Goal: Transaction & Acquisition: Purchase product/service

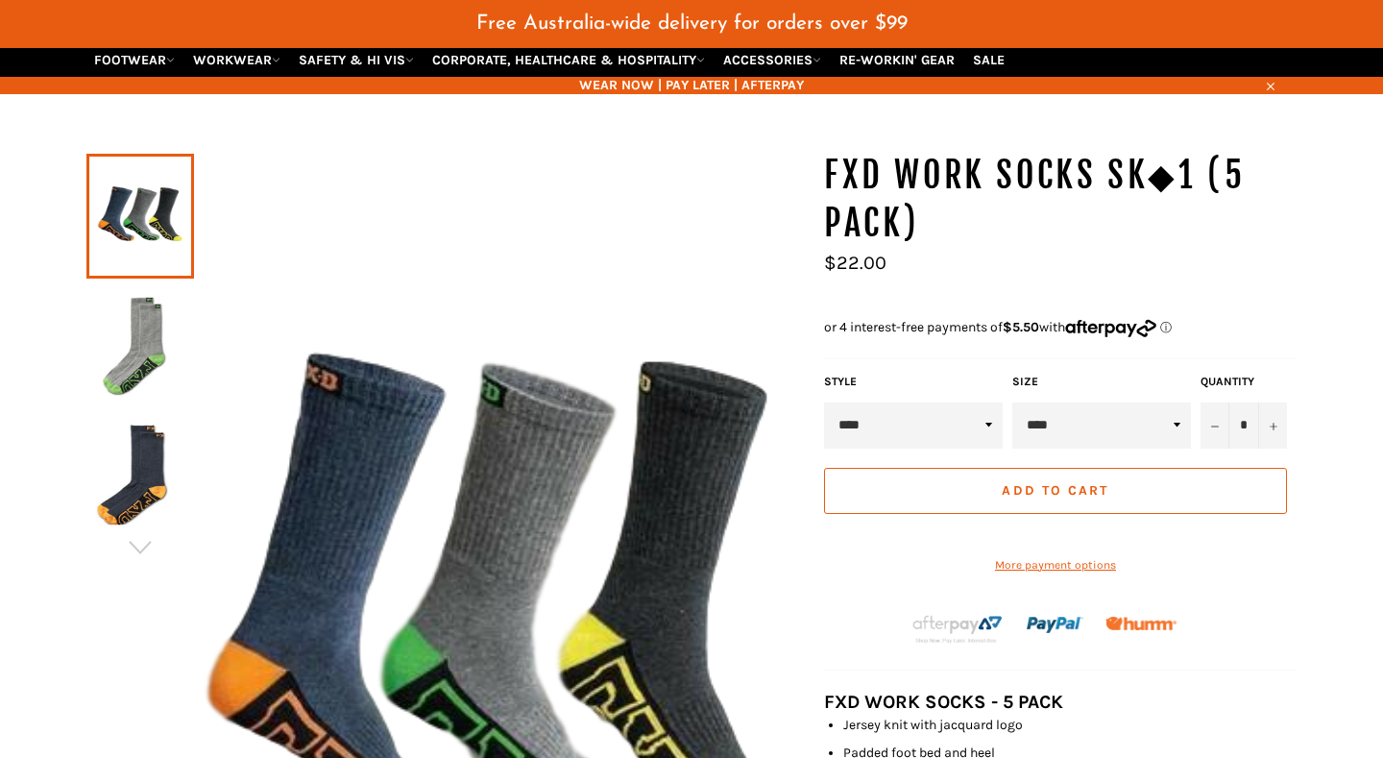
scroll to position [223, 0]
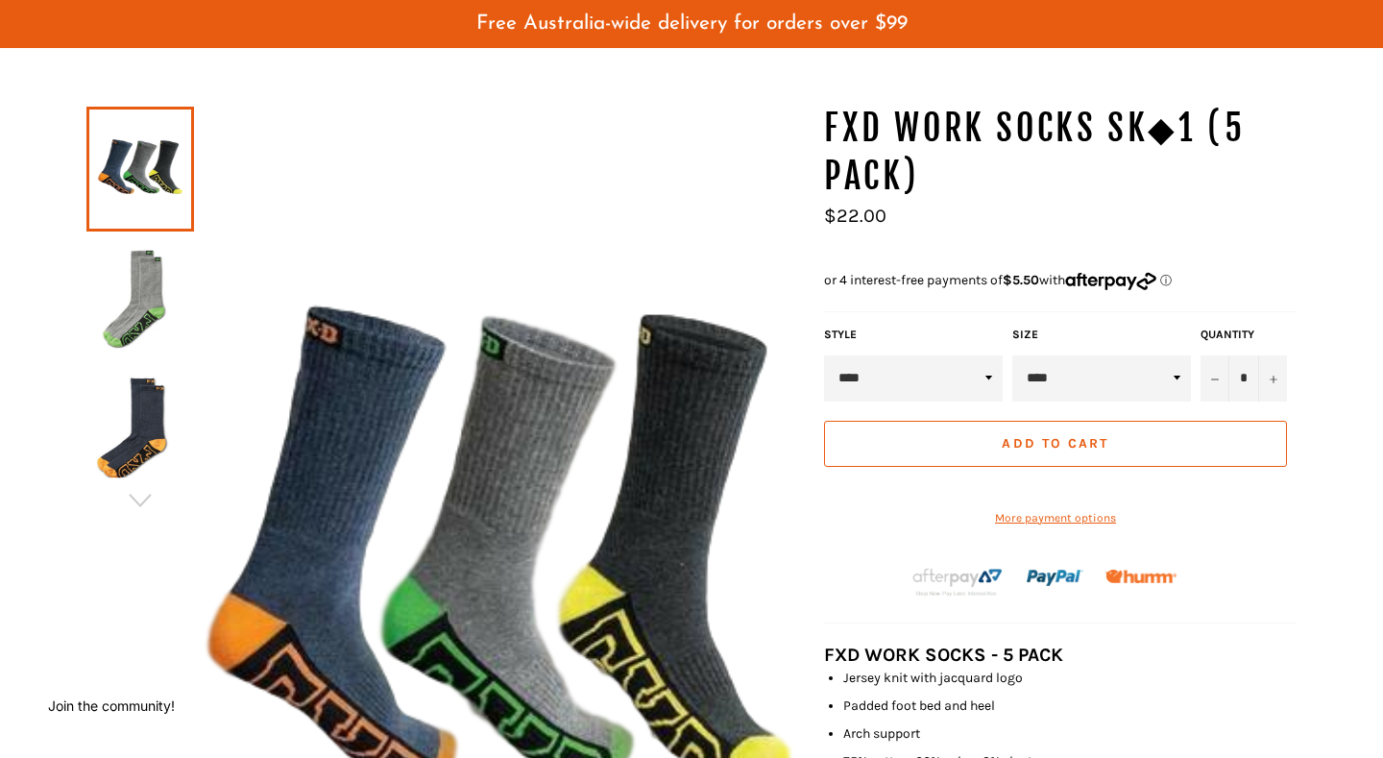
click at [1127, 449] on button "Add to Cart" at bounding box center [1055, 444] width 463 height 46
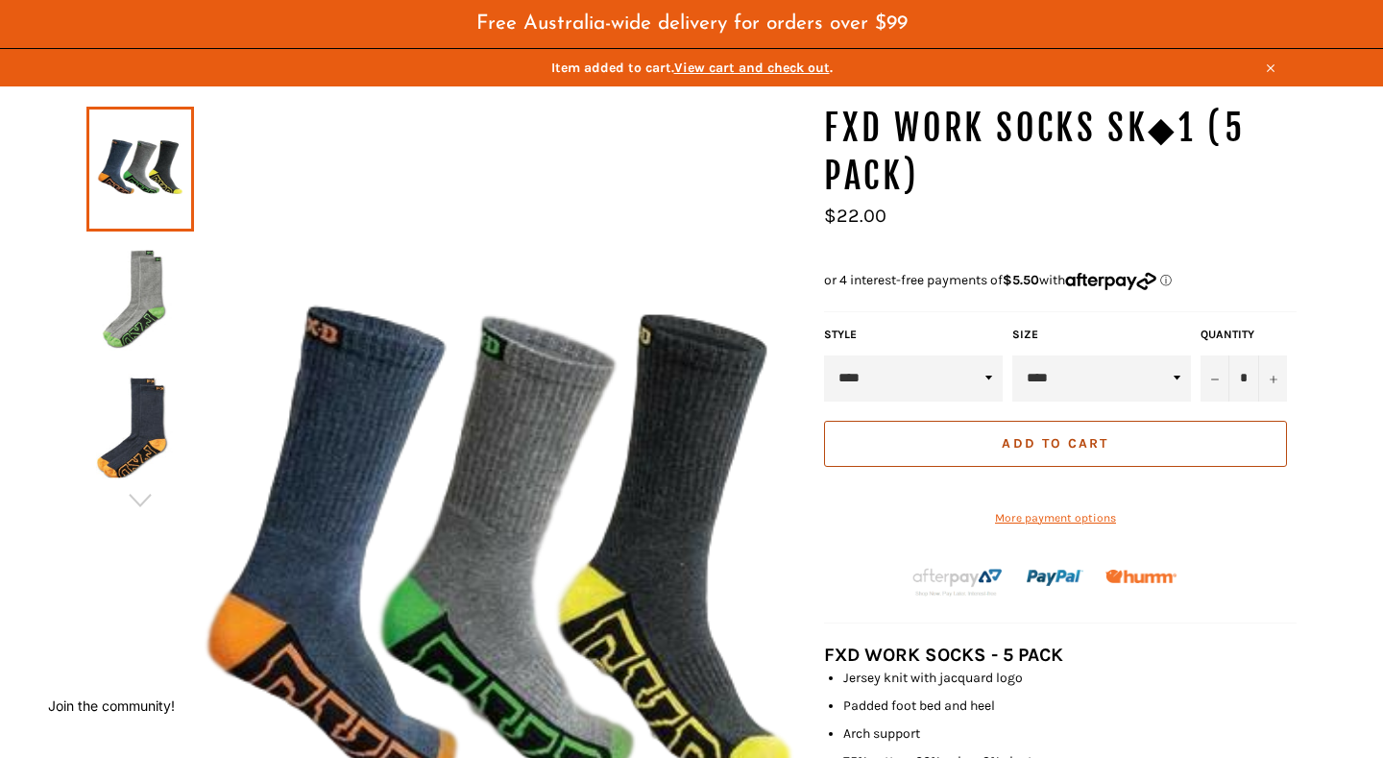
scroll to position [241, 0]
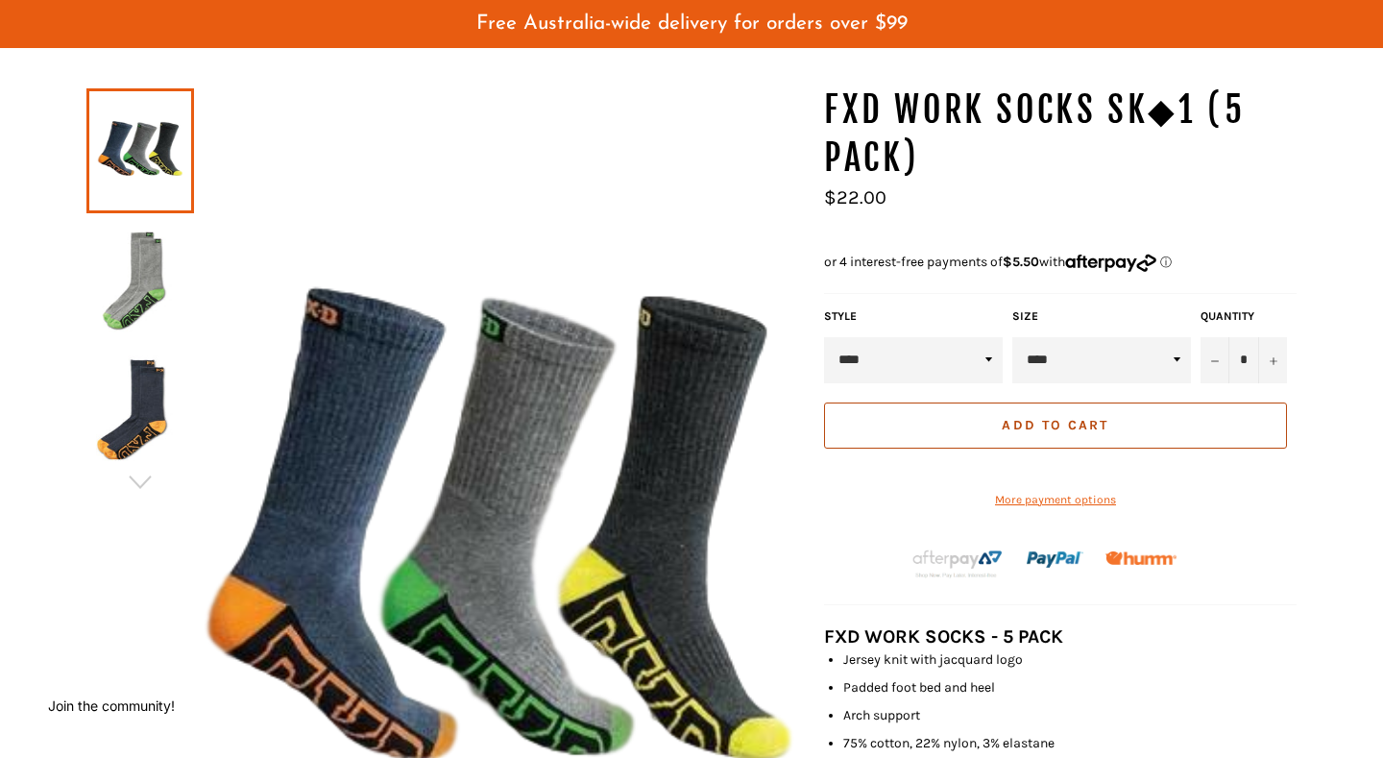
select select "***"
click at [1160, 426] on button "Add to Cart" at bounding box center [1055, 425] width 463 height 46
click at [1153, 417] on button "Add to Cart" at bounding box center [1055, 425] width 463 height 46
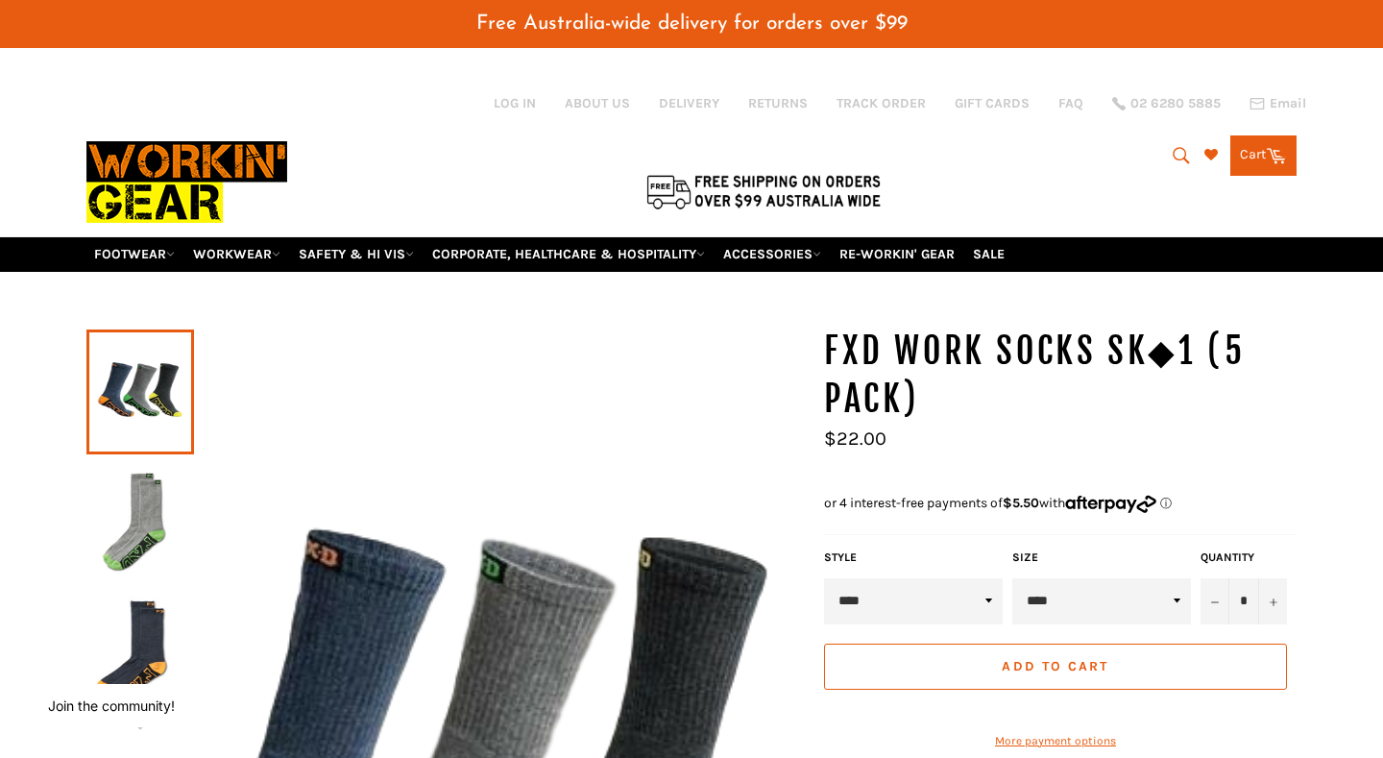
click at [1098, 656] on button "Add to Cart" at bounding box center [1055, 666] width 463 height 46
click at [1247, 170] on link "Cart Cart 0 items" at bounding box center [1263, 155] width 66 height 40
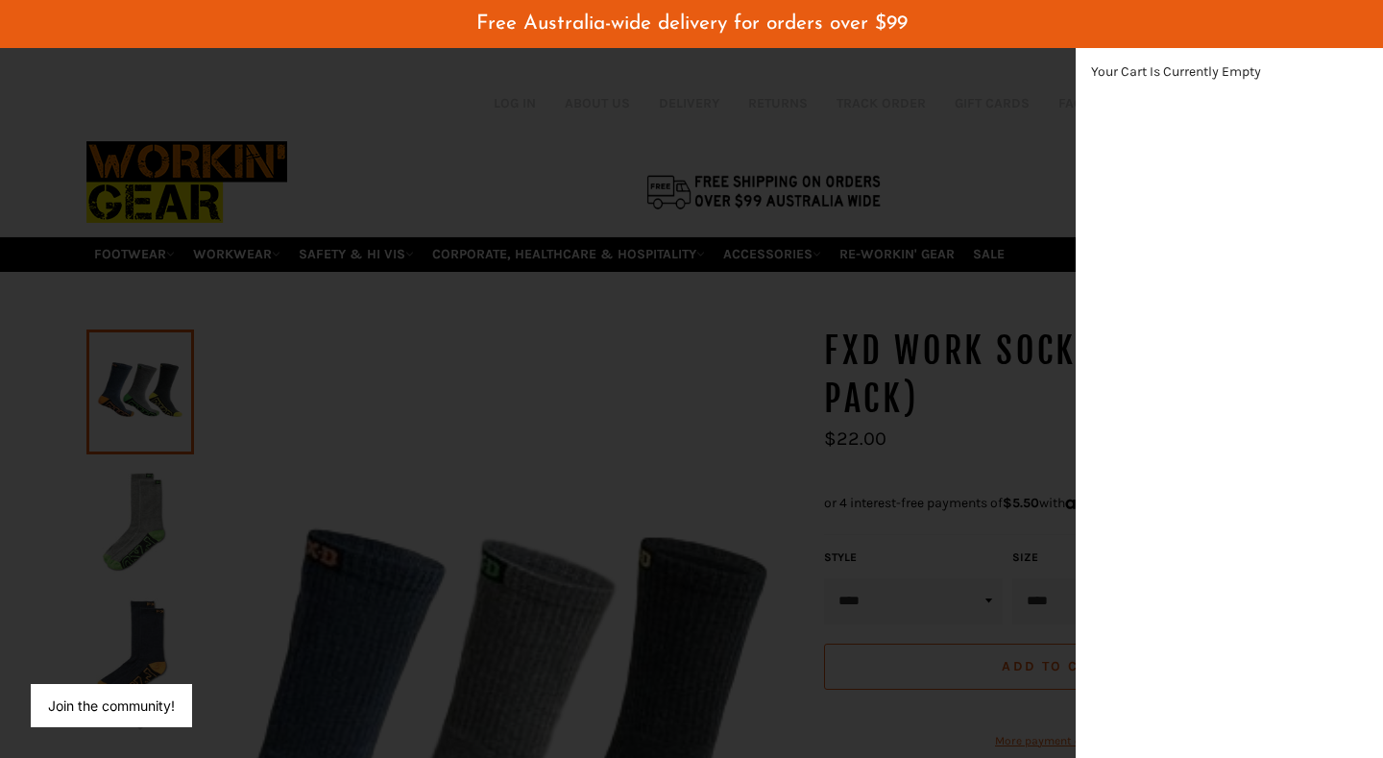
click at [1022, 265] on div "modal" at bounding box center [691, 379] width 1383 height 758
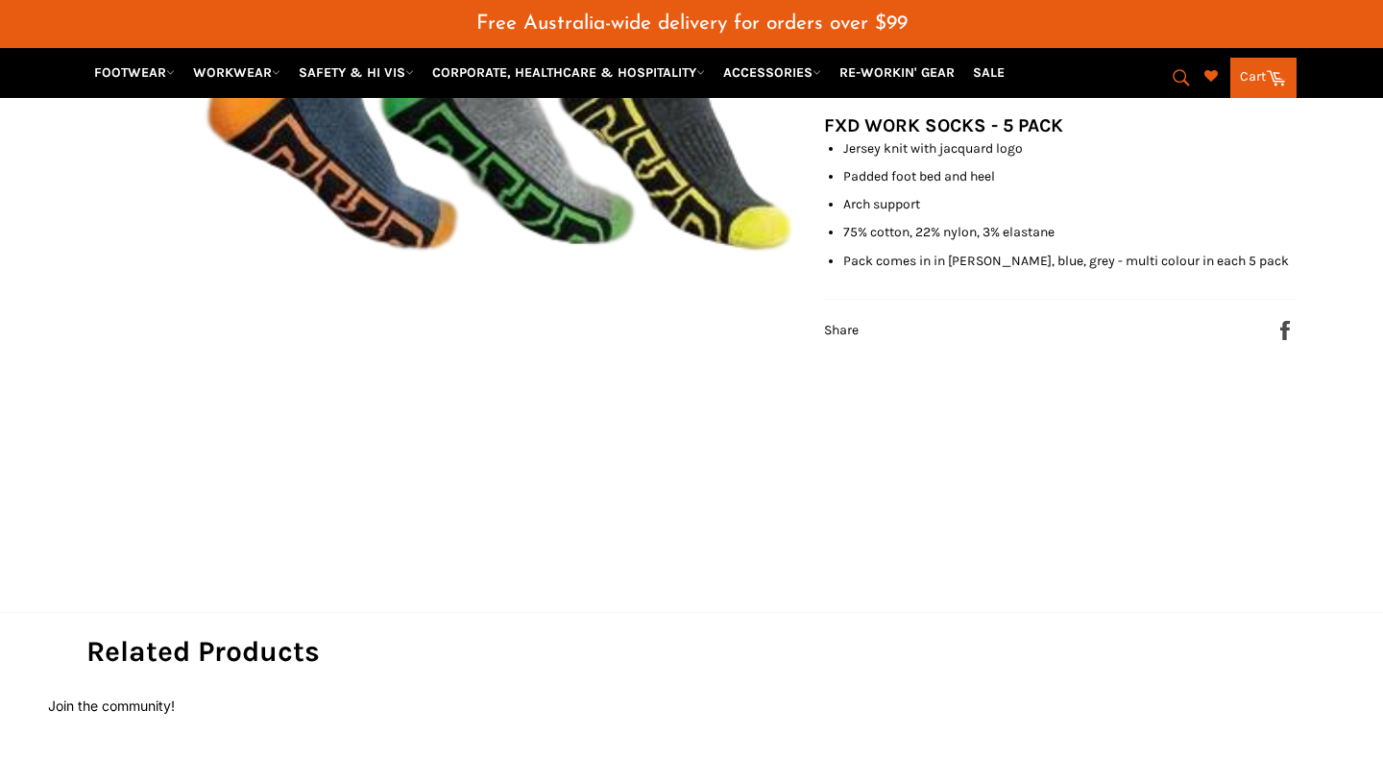
scroll to position [764, 0]
